Goal: Information Seeking & Learning: Learn about a topic

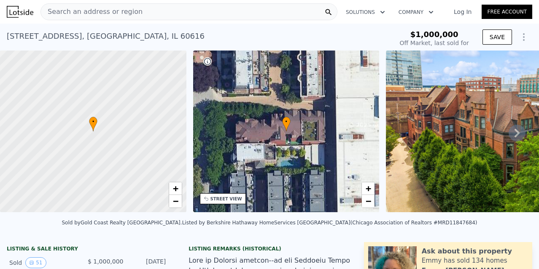
drag, startPoint x: 8, startPoint y: 36, endPoint x: 82, endPoint y: 37, distance: 74.2
click at [82, 37] on div "[STREET_ADDRESS]" at bounding box center [106, 36] width 198 height 12
copy div "[STREET_ADDRESS]"
click at [175, 13] on div "Search an address or region" at bounding box center [188, 11] width 297 height 17
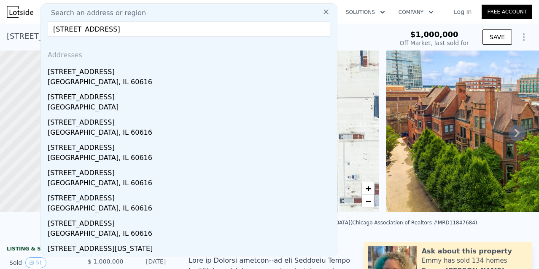
type input "[STREET_ADDRESS]"
click at [175, 115] on div "[STREET_ADDRESS]" at bounding box center [191, 120] width 286 height 13
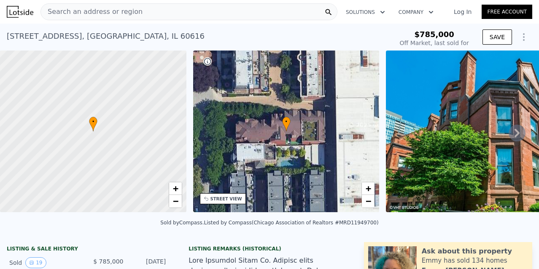
click at [147, 9] on div "Search an address or region" at bounding box center [188, 11] width 297 height 17
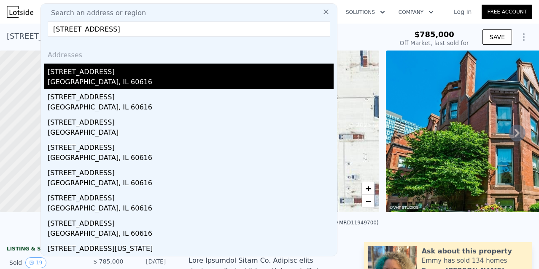
type input "[STREET_ADDRESS]"
click at [78, 77] on div "[STREET_ADDRESS]" at bounding box center [191, 70] width 286 height 13
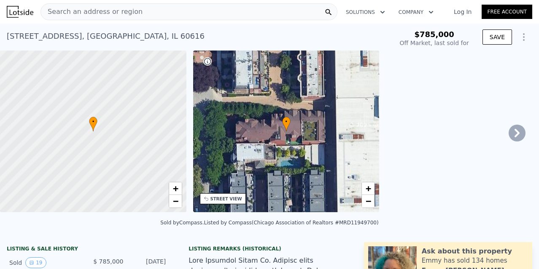
checkbox input "true"
type input "$ 837,000"
type input "7"
type input "2"
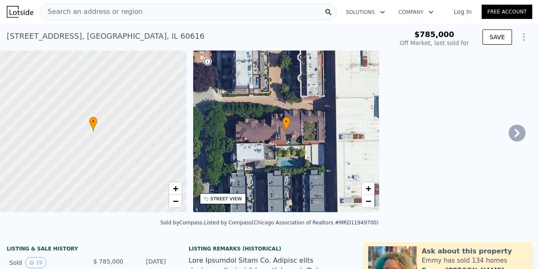
type input "2"
type input "1659"
type input "3126"
type input "43554"
type input "-$ 63,249"
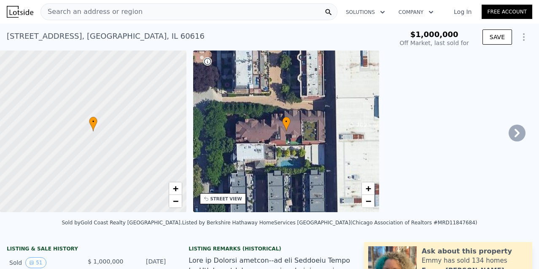
checkbox input "false"
type input "$ 1,064,000"
type input "8"
type input "3"
type input "2.5"
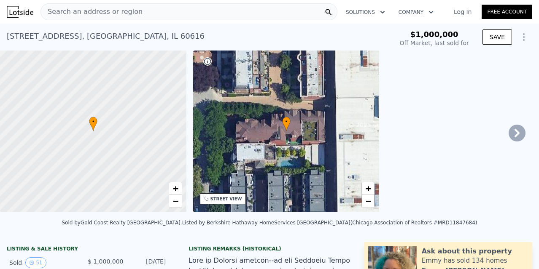
type input "2366"
type input "4200"
type input "10687"
type input "-$ 97,021"
